Goal: Task Accomplishment & Management: Manage account settings

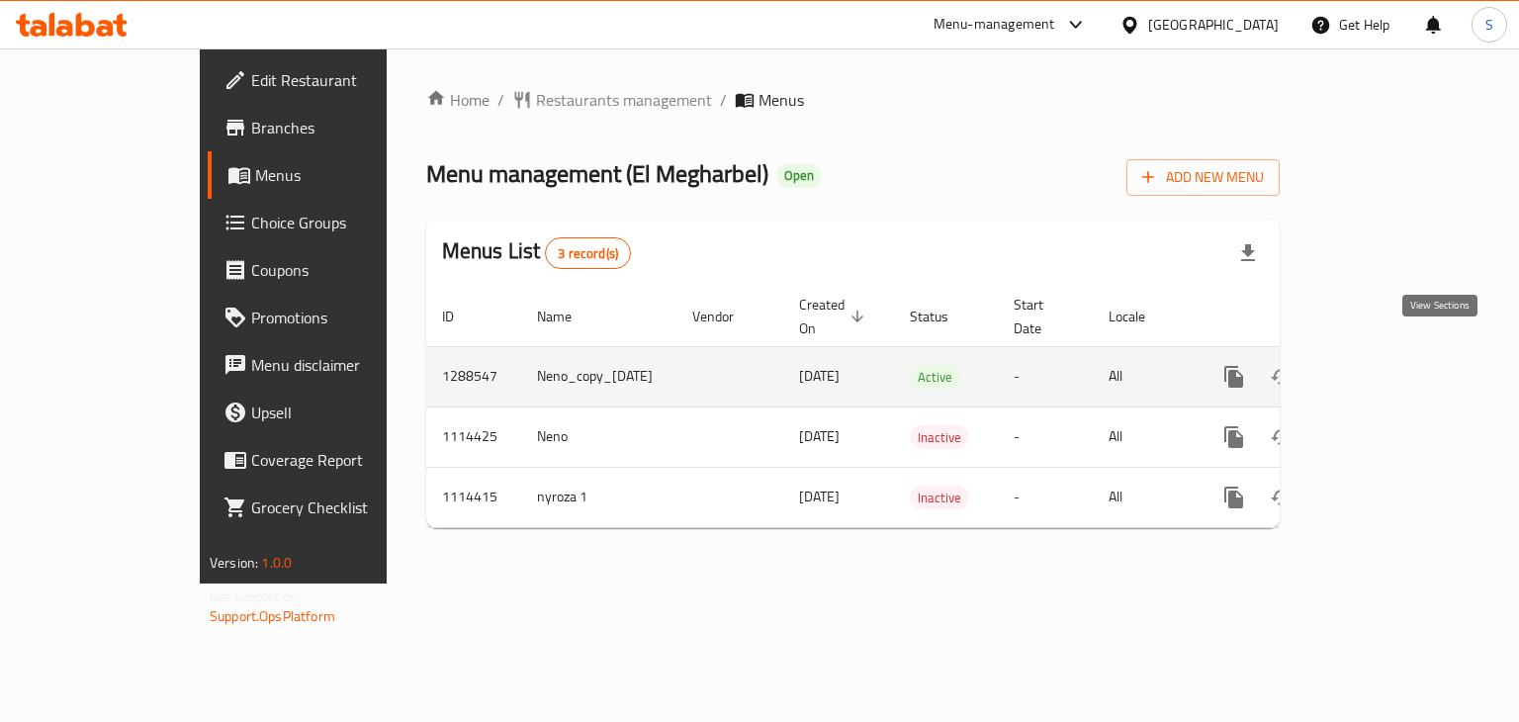
click at [1388, 365] on icon "enhanced table" at bounding box center [1376, 377] width 24 height 24
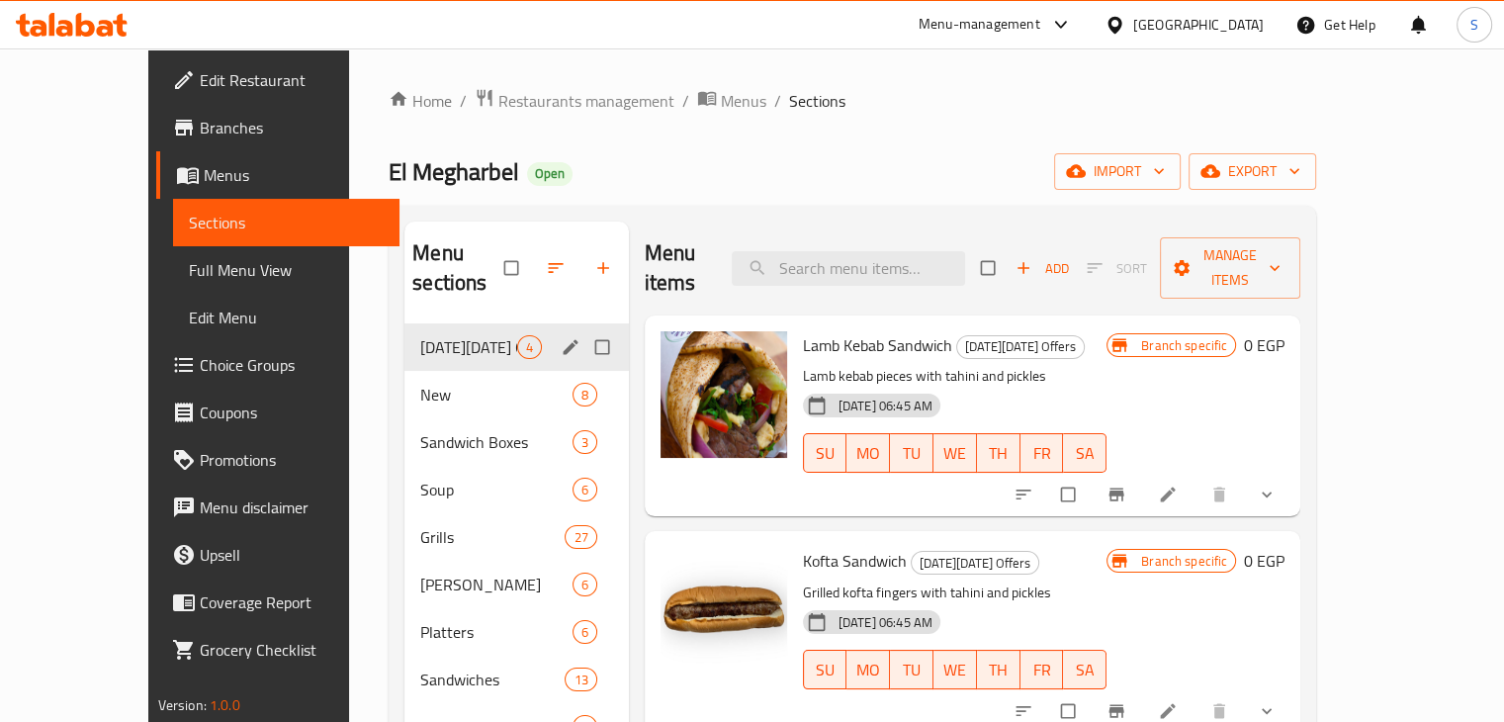
click at [404, 323] on div "[DATE][DATE] Offers 4" at bounding box center [516, 346] width 224 height 47
click at [404, 371] on div "New 8" at bounding box center [516, 394] width 224 height 47
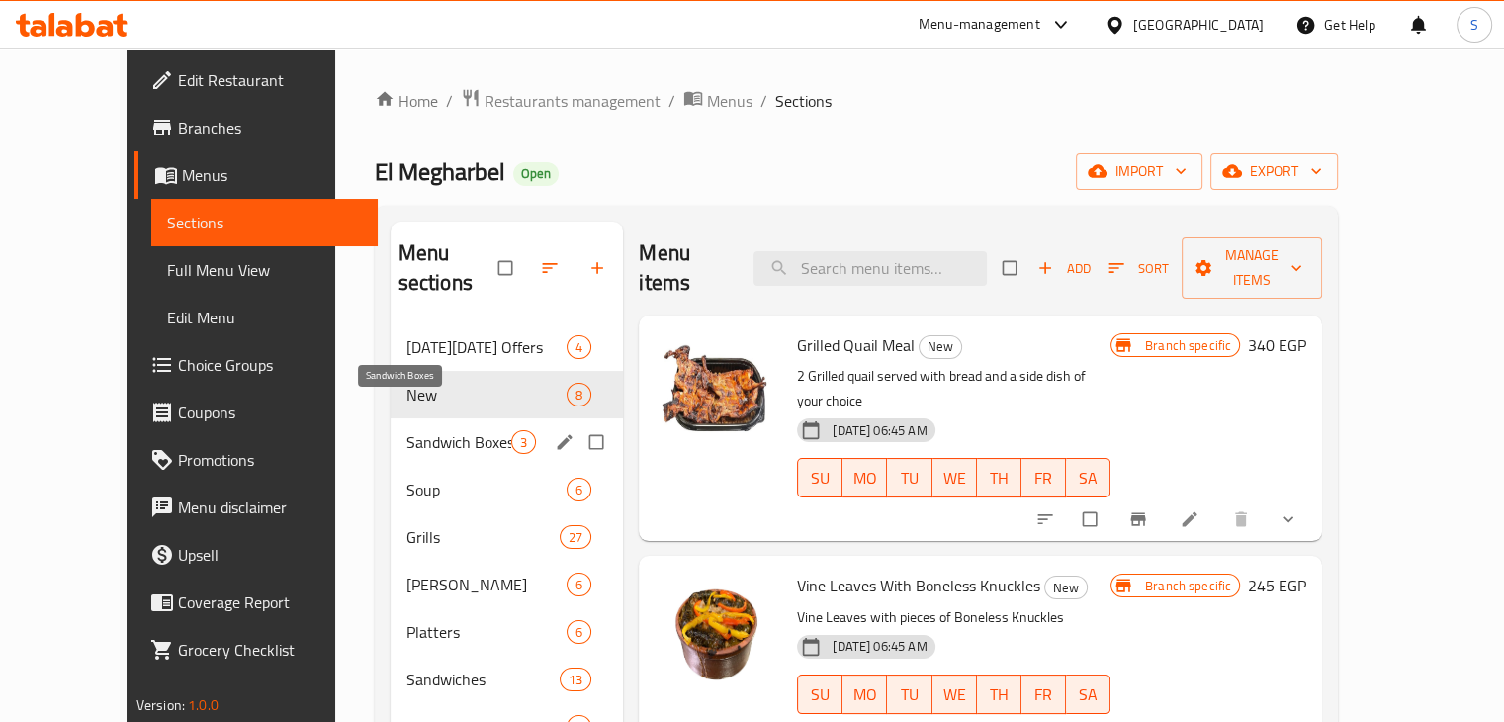
scroll to position [114, 0]
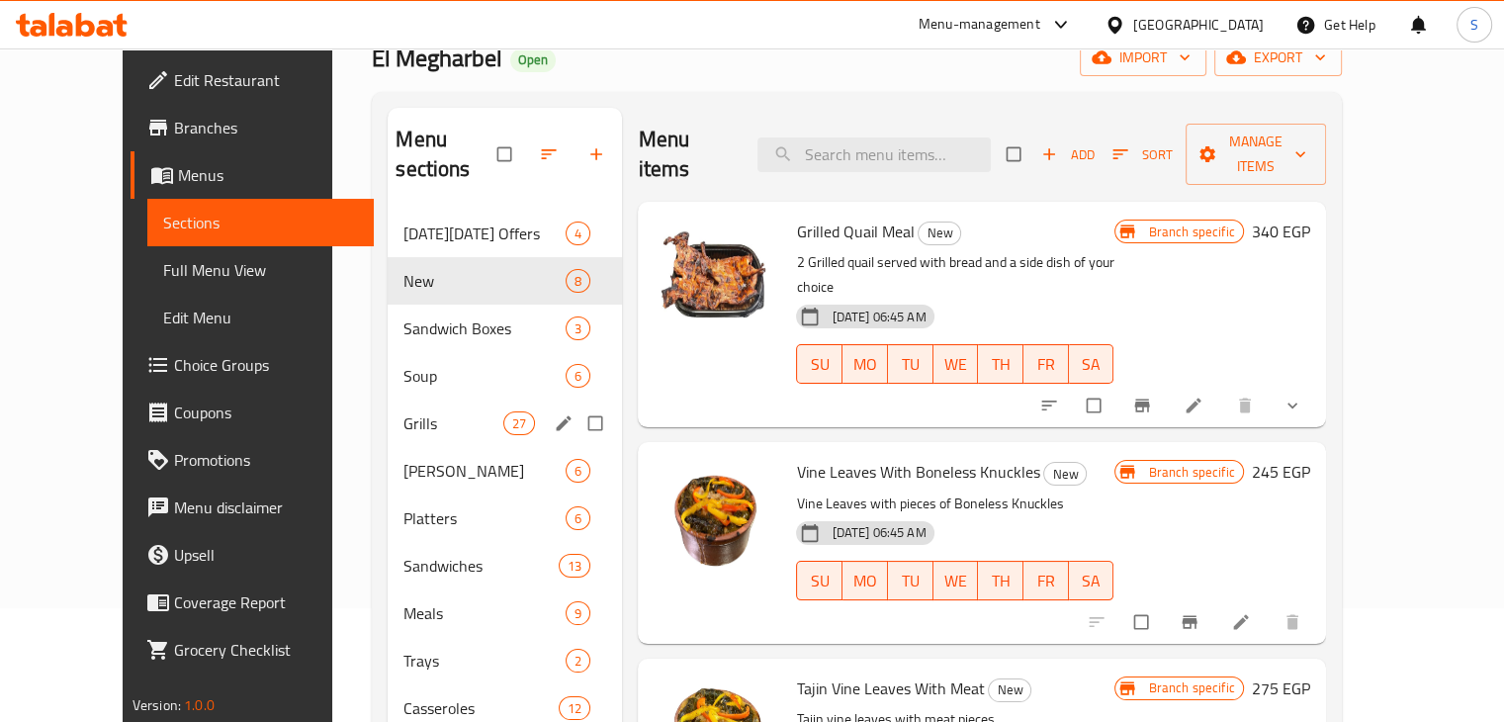
click at [388, 447] on div "[PERSON_NAME] 6" at bounding box center [505, 470] width 234 height 47
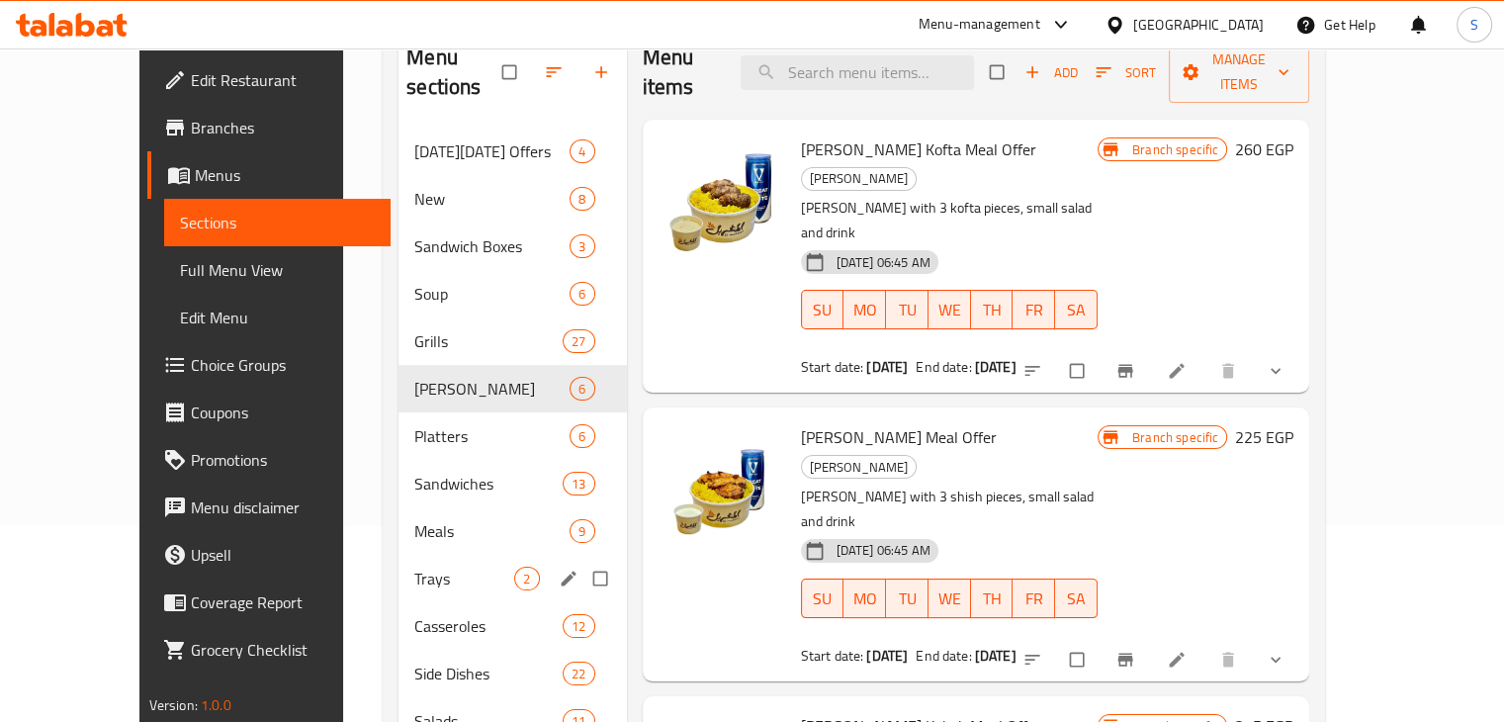
scroll to position [347, 0]
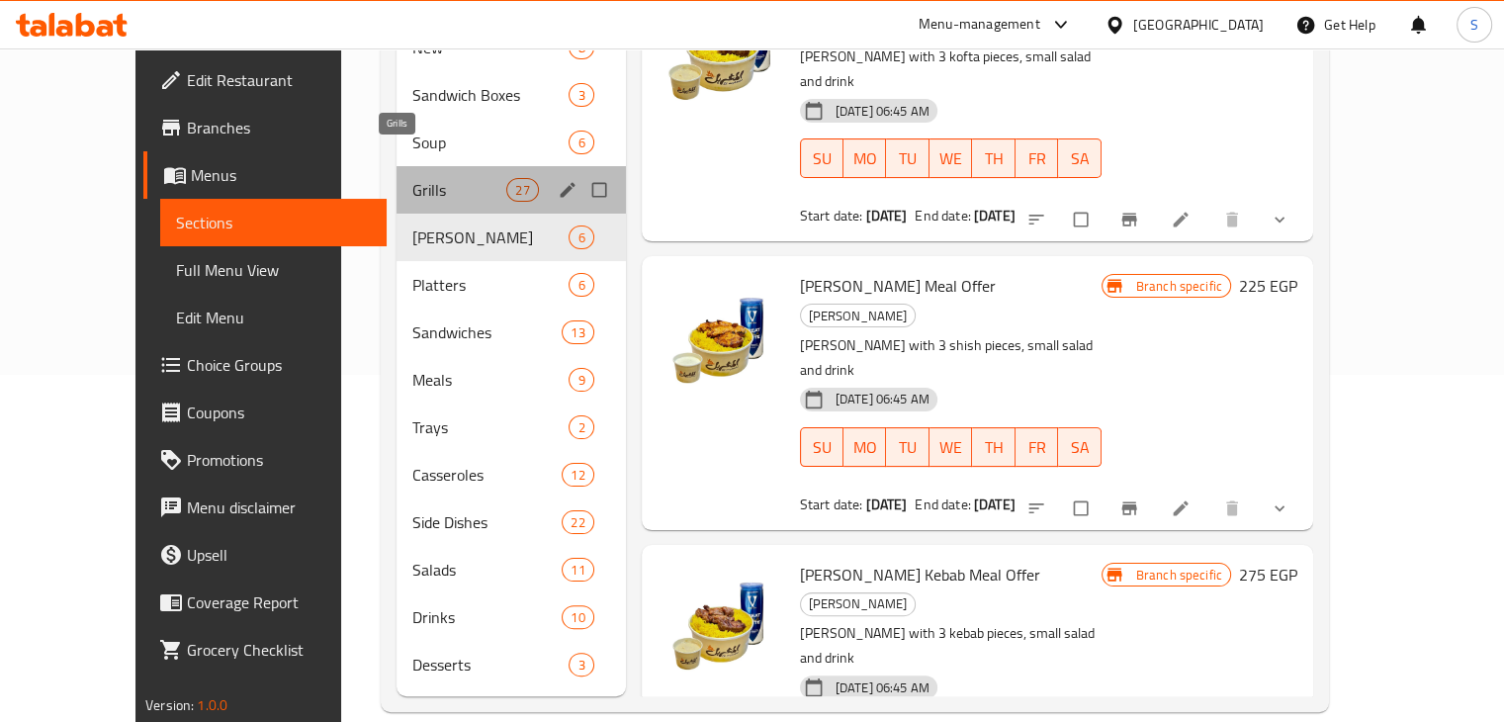
click at [412, 178] on span "Grills" at bounding box center [459, 190] width 94 height 24
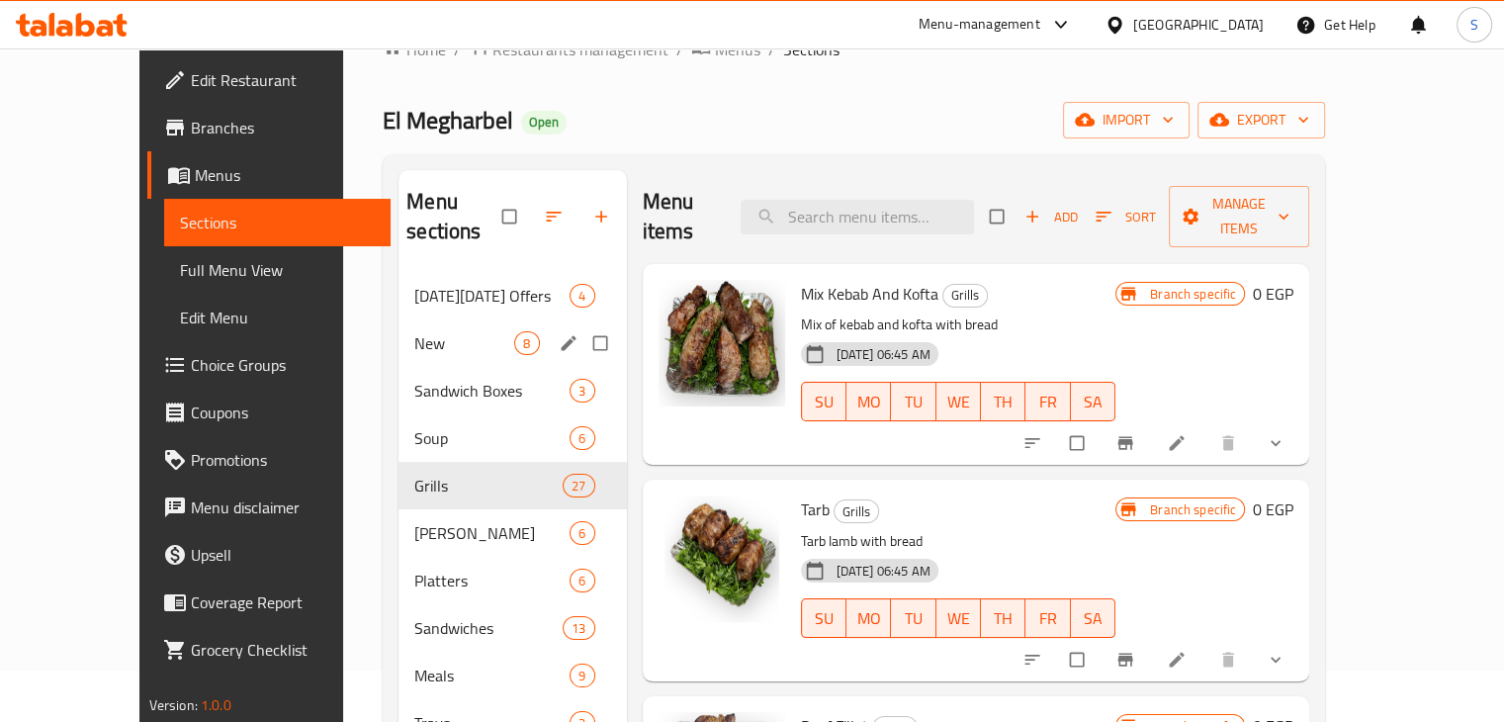
scroll to position [51, 0]
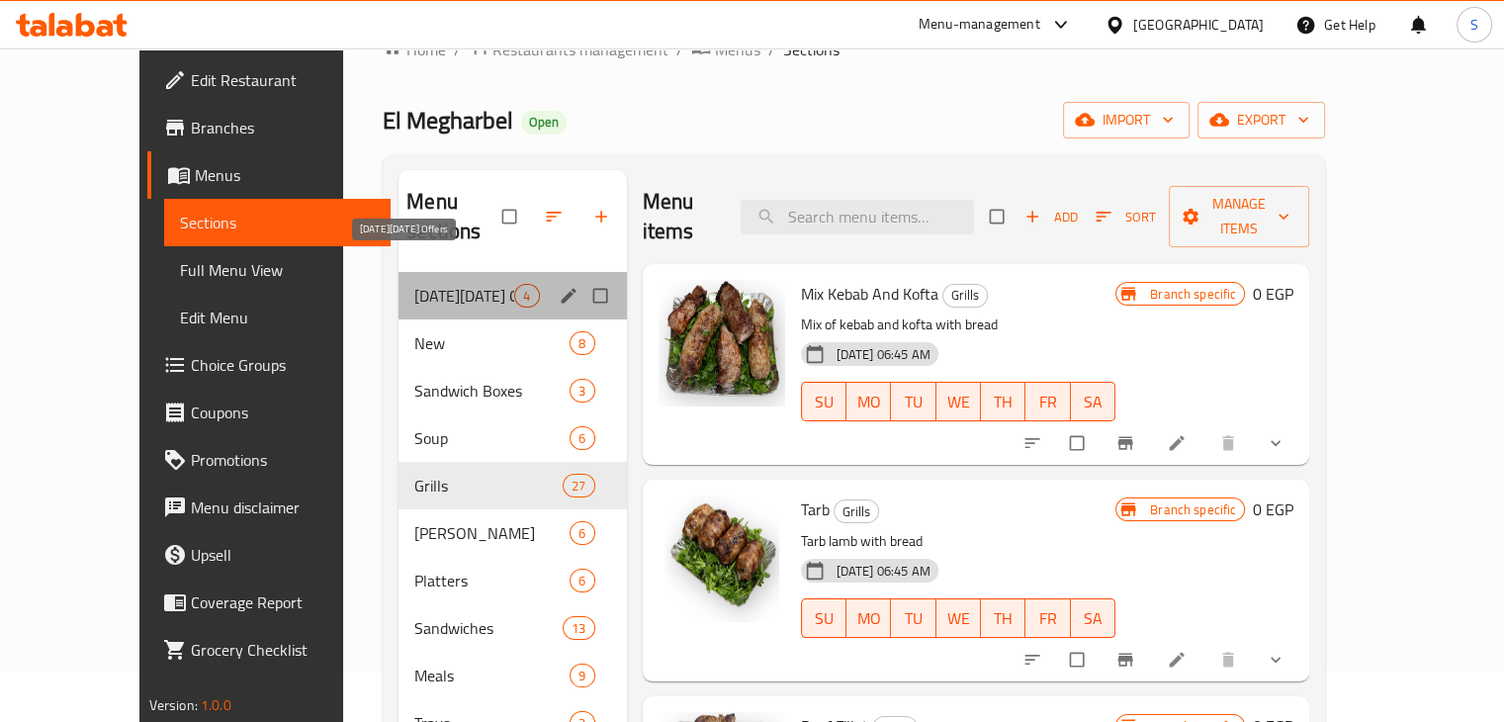
click at [427, 284] on span "[DATE][DATE] Offers" at bounding box center [464, 296] width 100 height 24
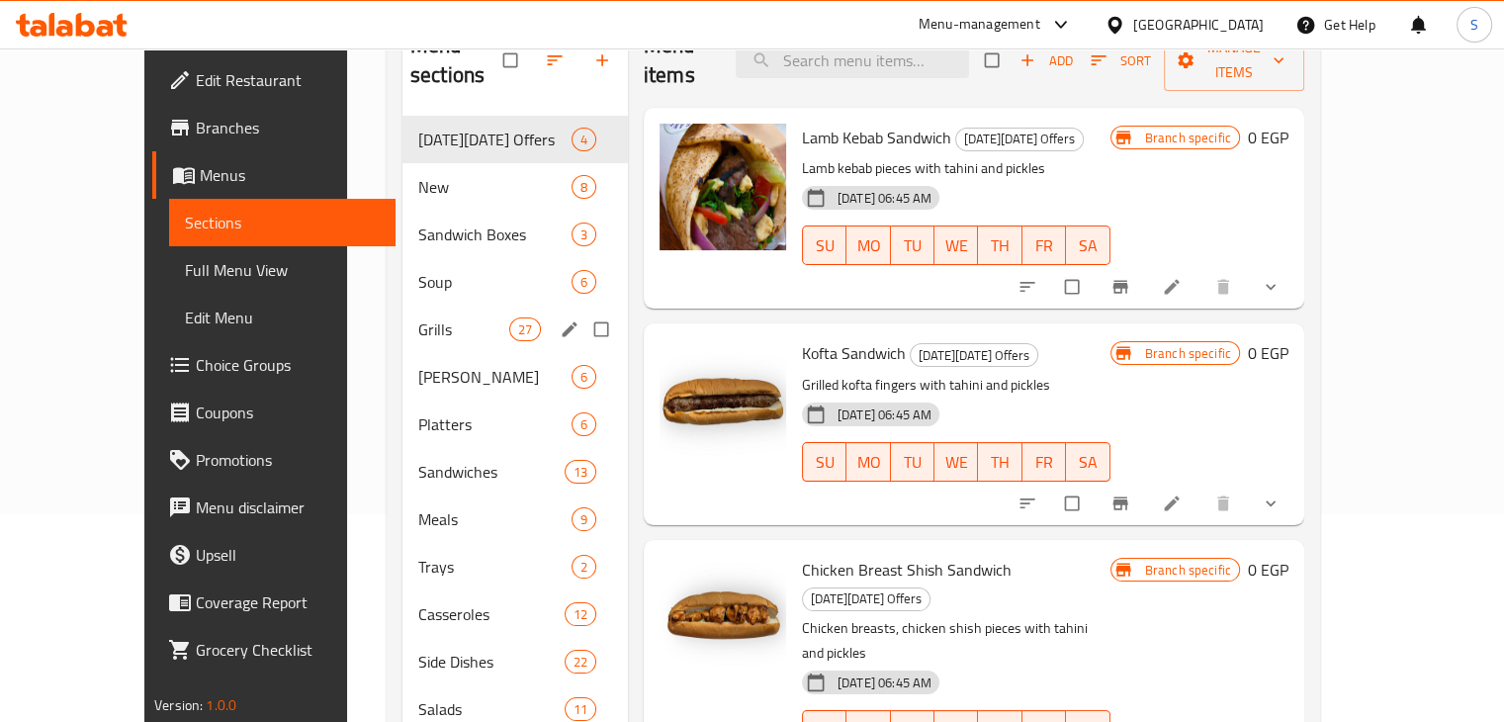
scroll to position [347, 0]
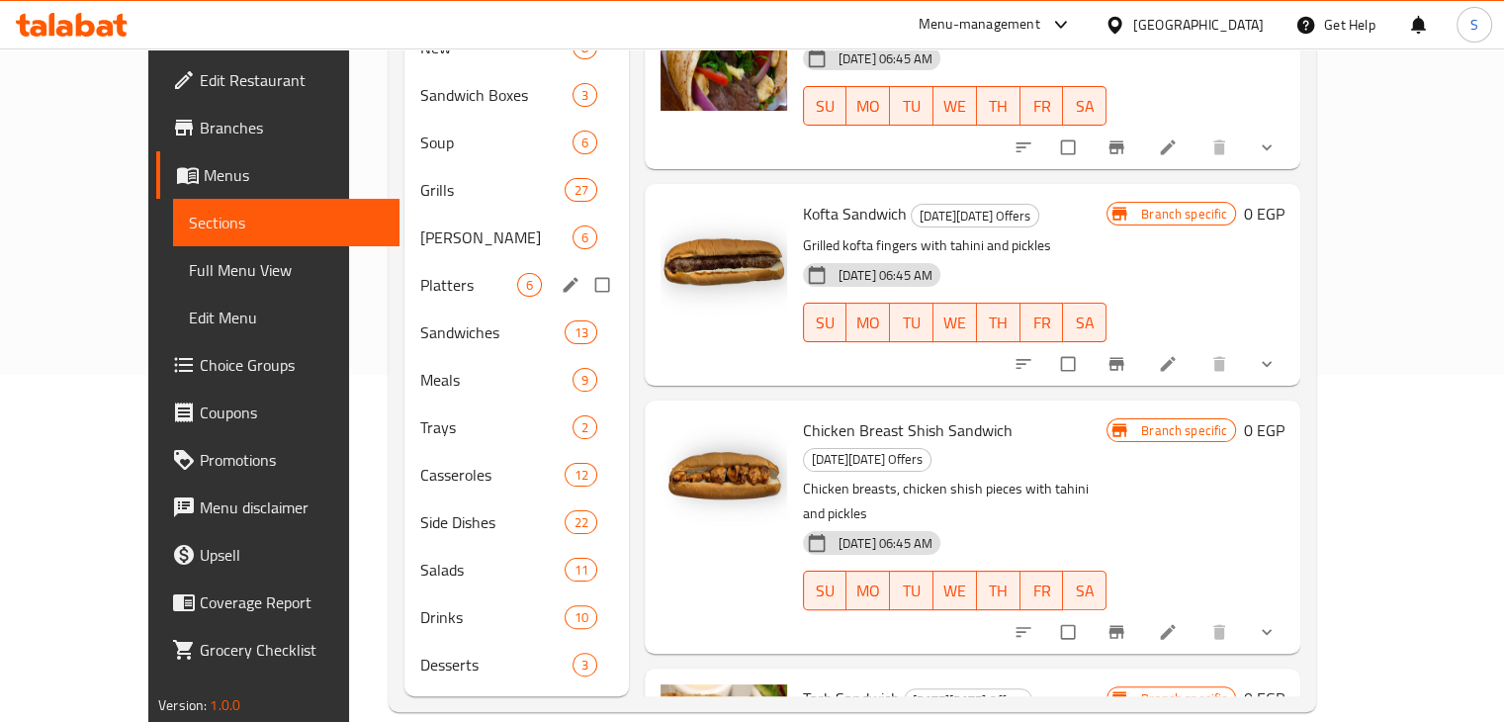
click at [427, 275] on div "Platters 6" at bounding box center [516, 284] width 224 height 47
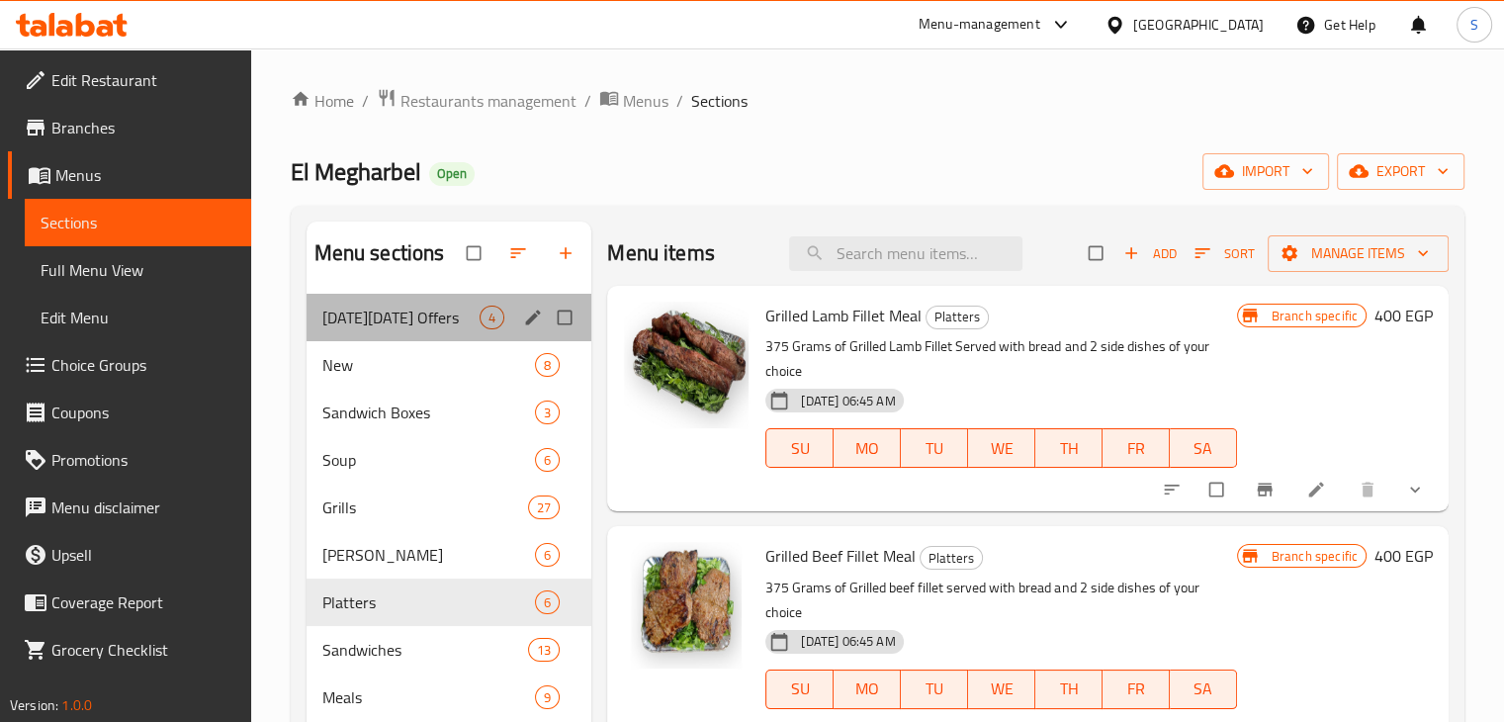
click at [443, 302] on div "[DATE][DATE] Offers 4" at bounding box center [450, 317] width 286 height 47
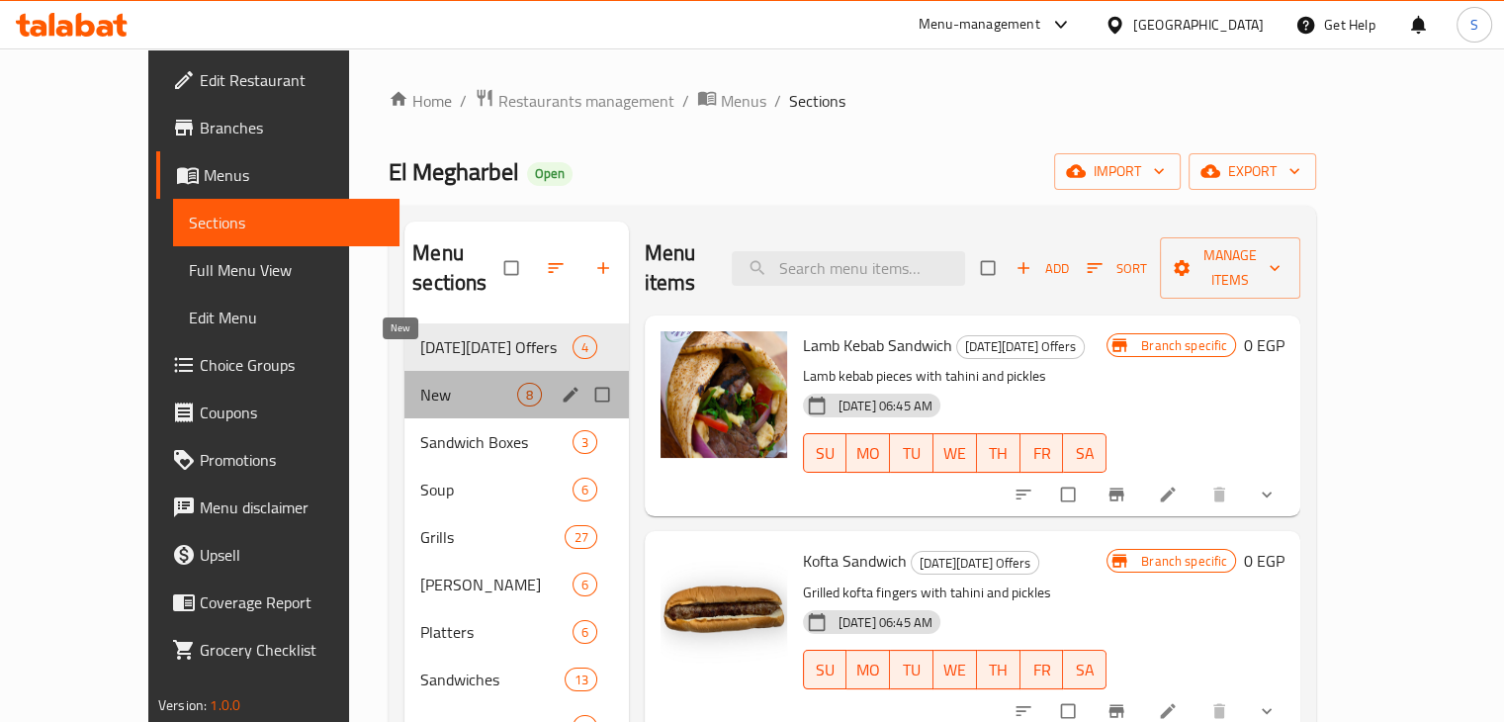
click at [427, 383] on span "New" at bounding box center [468, 395] width 96 height 24
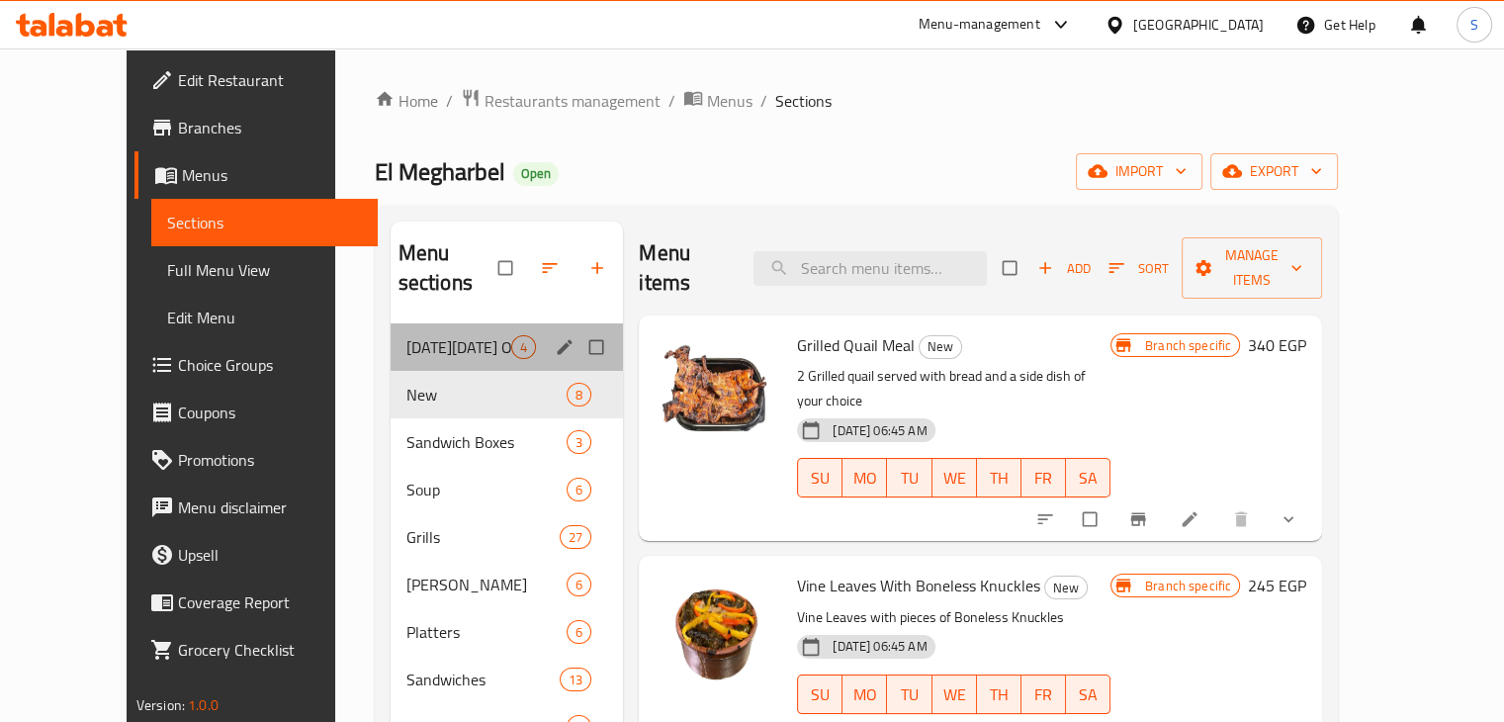
click at [446, 323] on div "[DATE][DATE] Offers 4" at bounding box center [507, 346] width 233 height 47
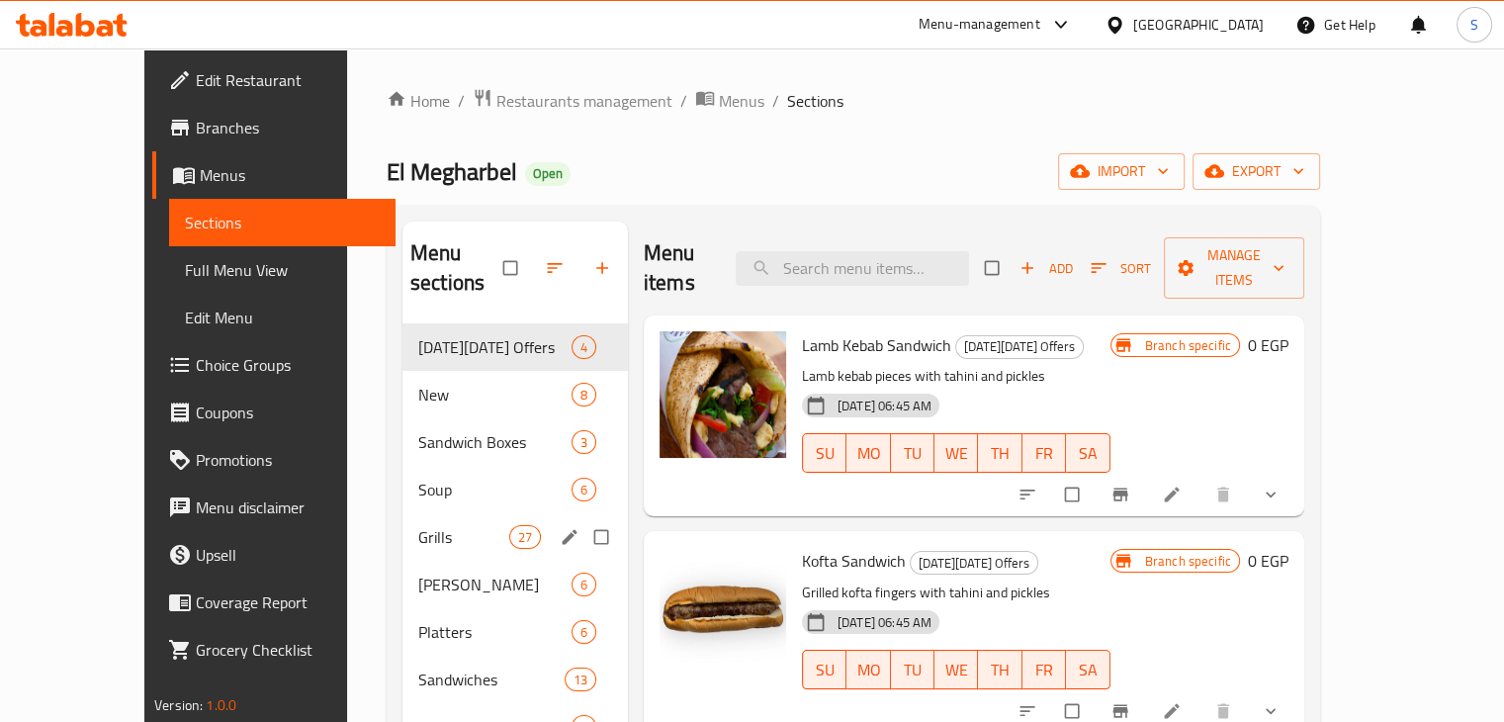
scroll to position [130, 0]
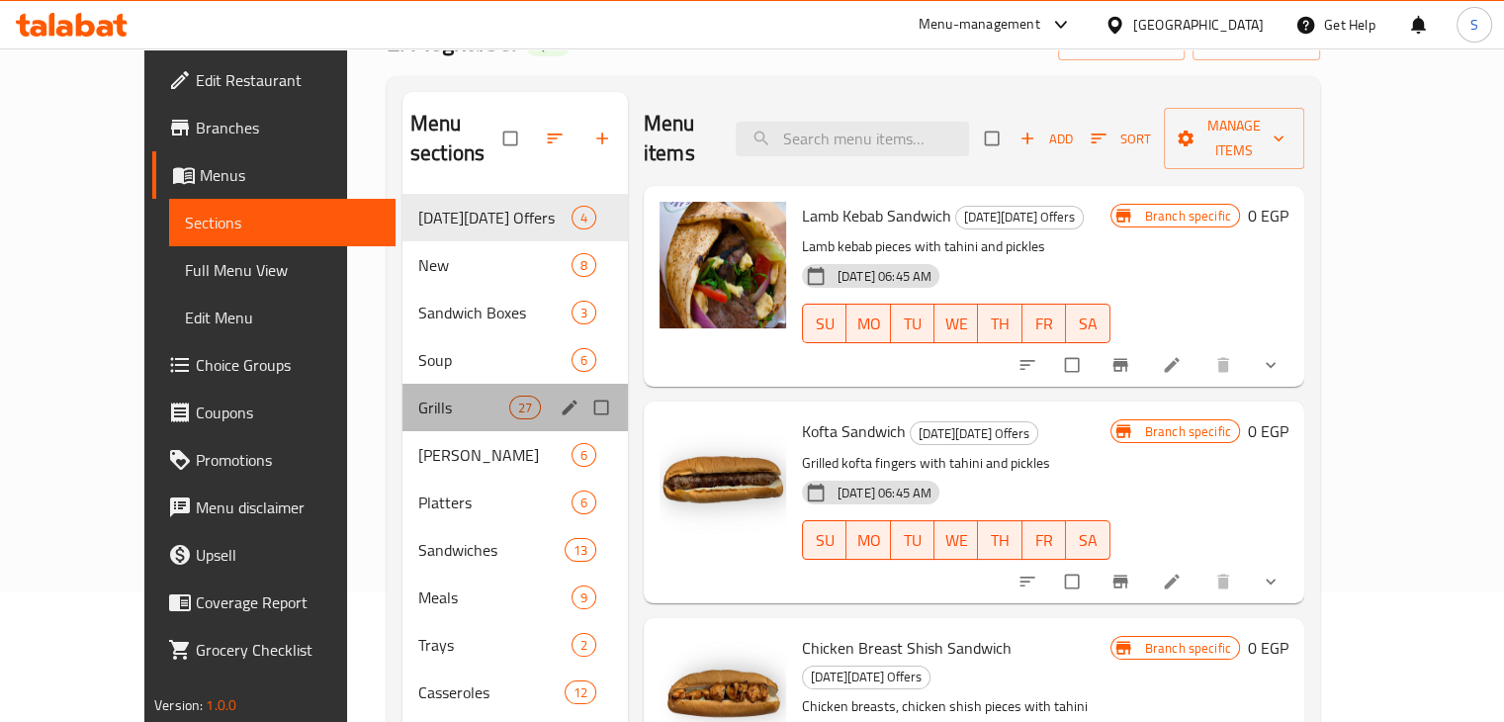
click at [419, 389] on div "Grills 27" at bounding box center [514, 407] width 225 height 47
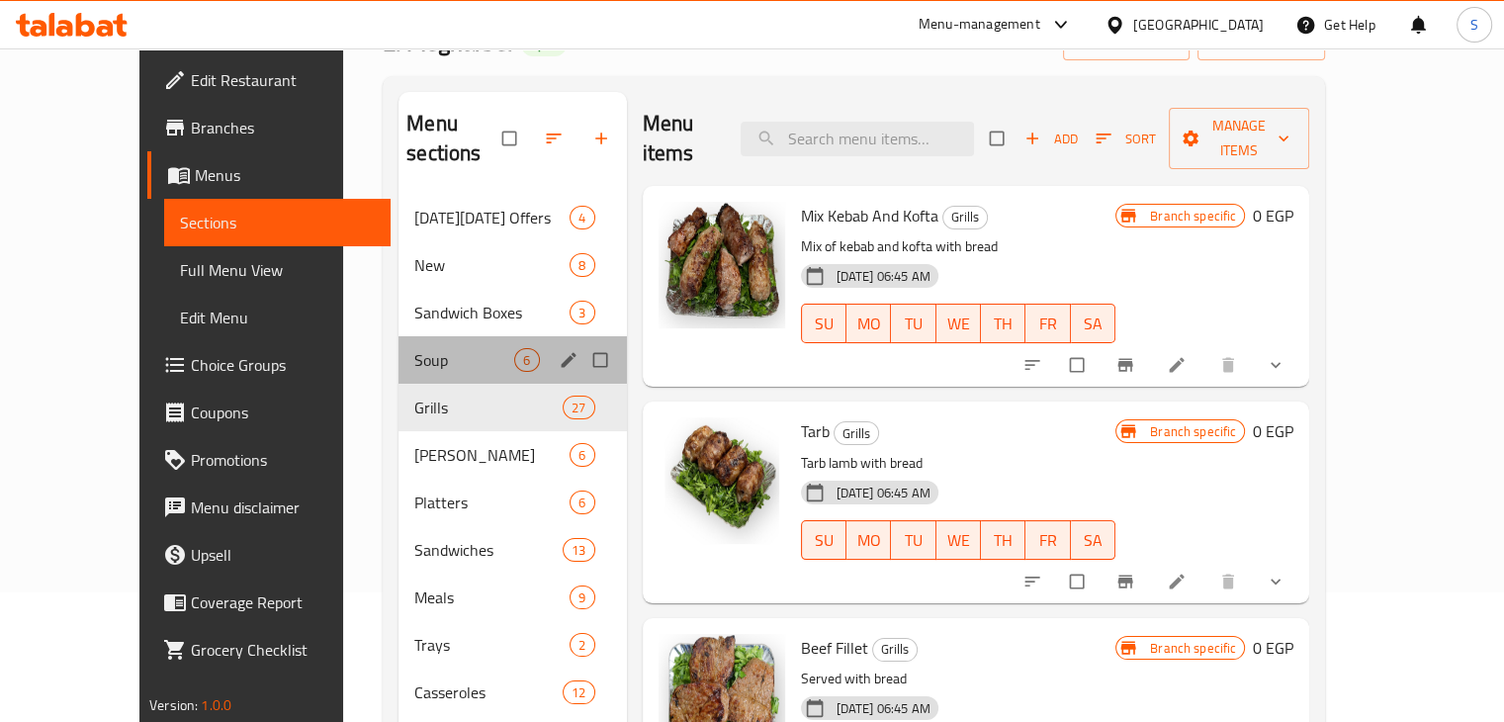
click at [420, 349] on div "Soup 6" at bounding box center [511, 359] width 227 height 47
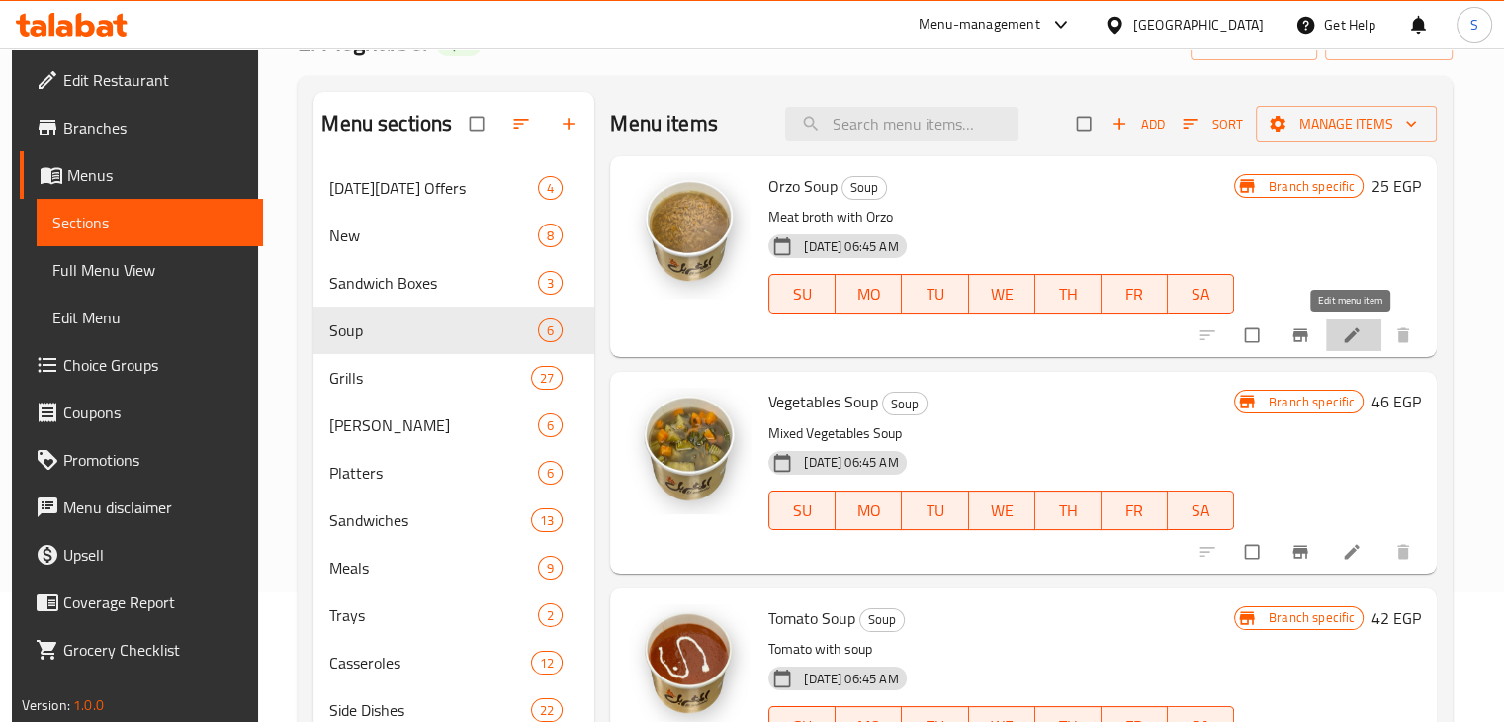
click at [1354, 341] on icon at bounding box center [1352, 335] width 20 height 20
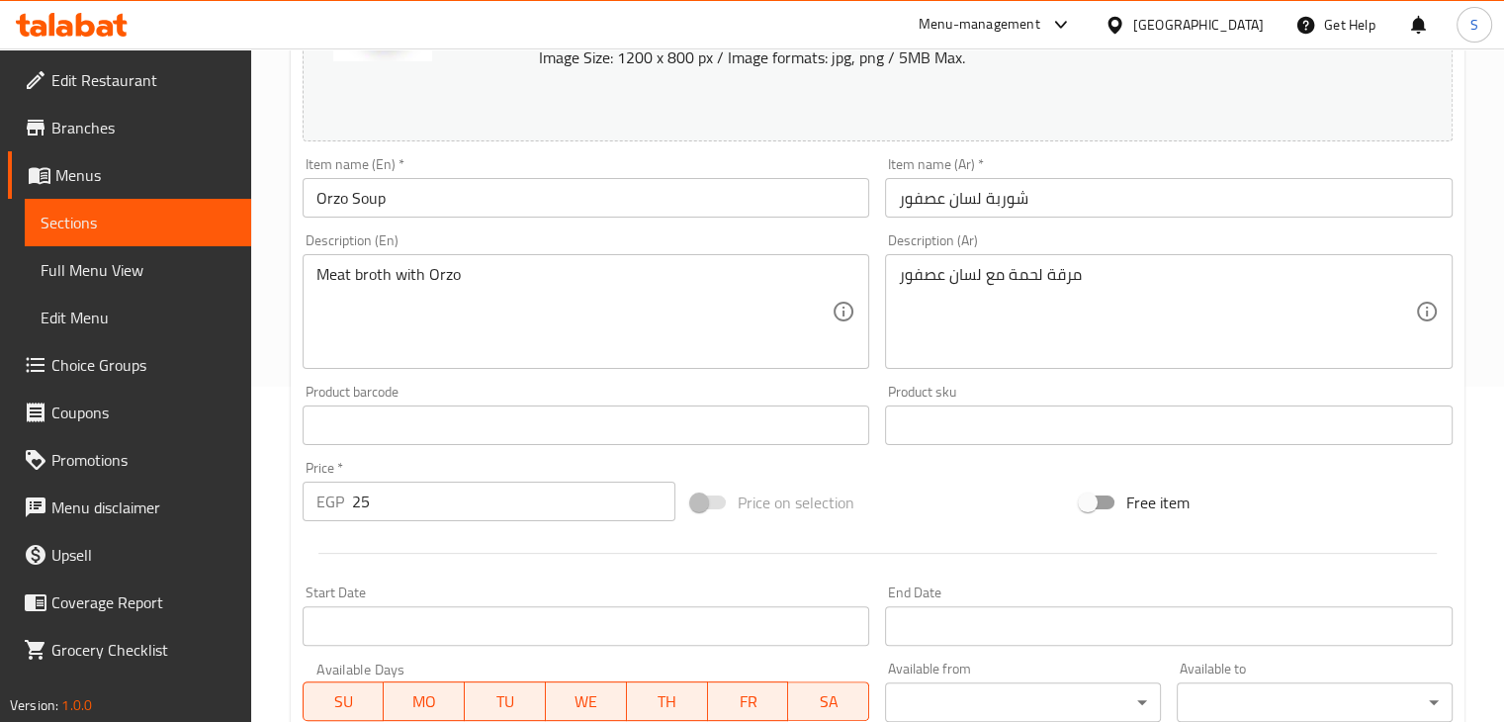
scroll to position [336, 0]
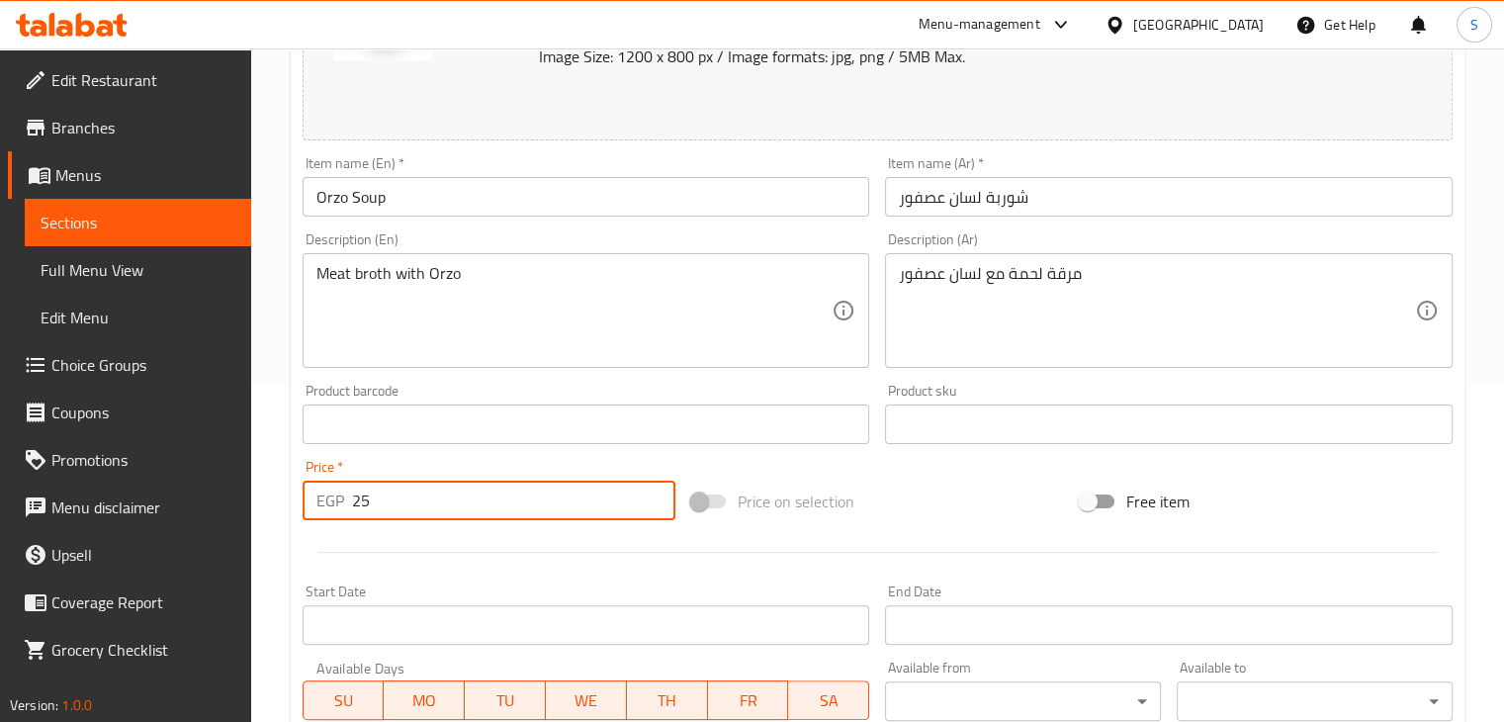
click at [482, 506] on input "25" at bounding box center [513, 501] width 323 height 40
click at [64, 116] on span "Branches" at bounding box center [143, 128] width 184 height 24
